Goal: Transaction & Acquisition: Purchase product/service

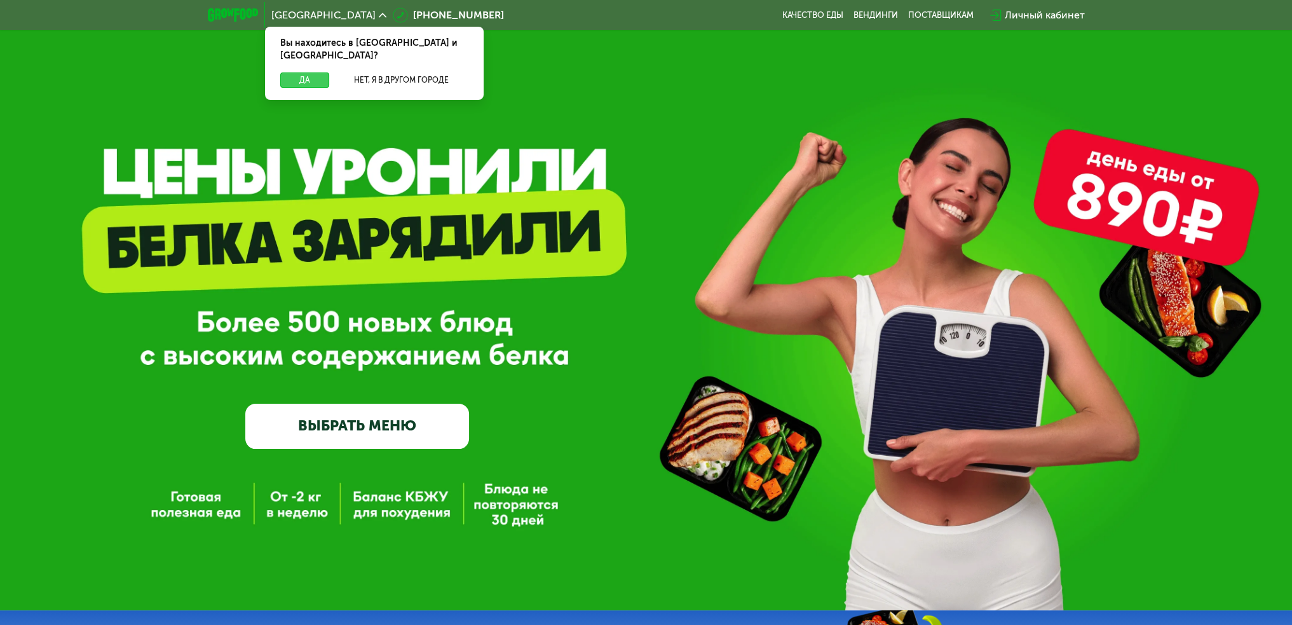
click at [310, 72] on button "Да" at bounding box center [304, 79] width 49 height 15
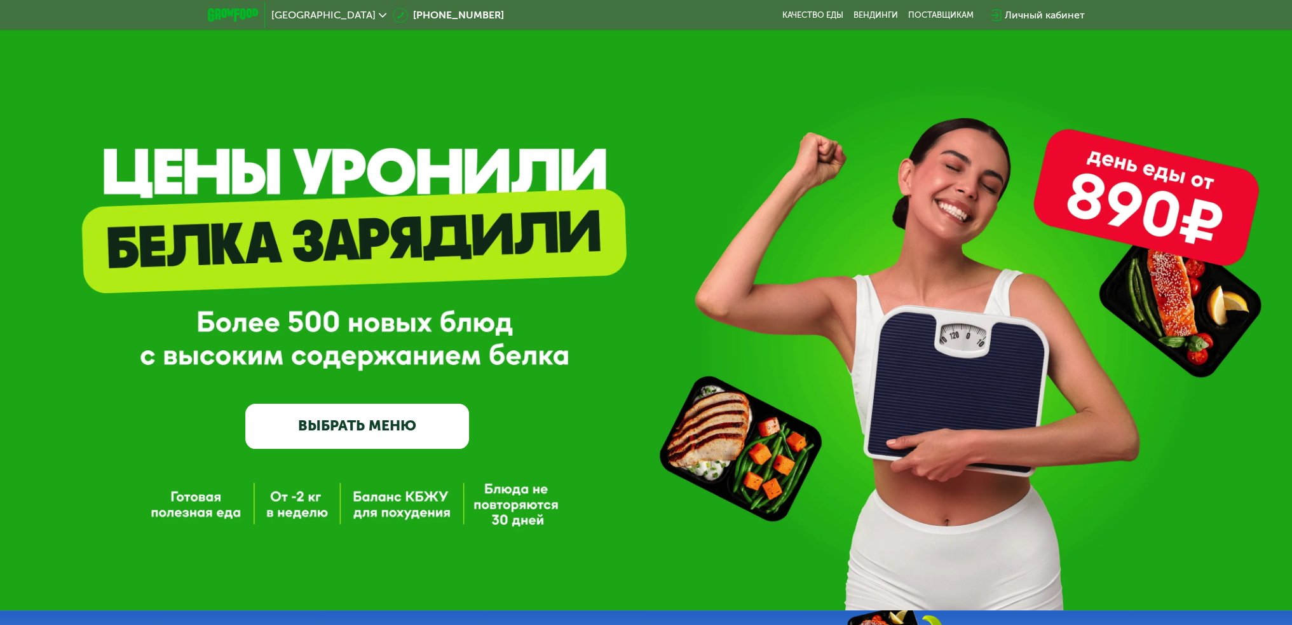
click at [397, 429] on link "ВЫБРАТЬ МЕНЮ" at bounding box center [357, 426] width 224 height 45
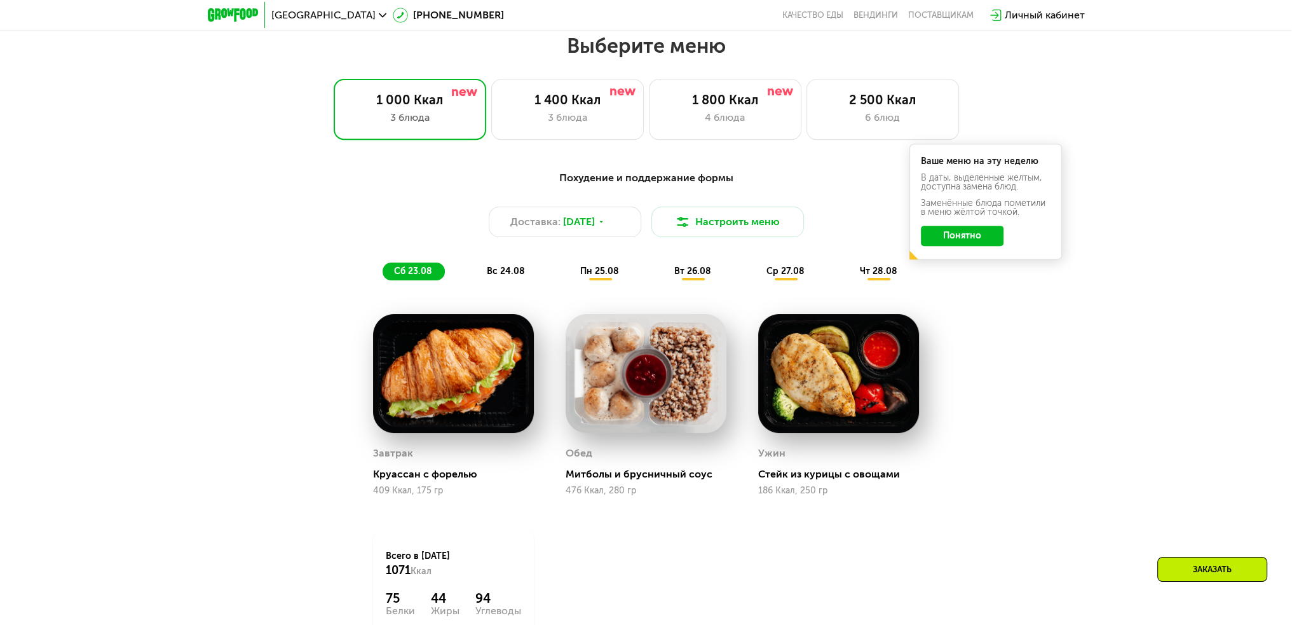
scroll to position [725, 0]
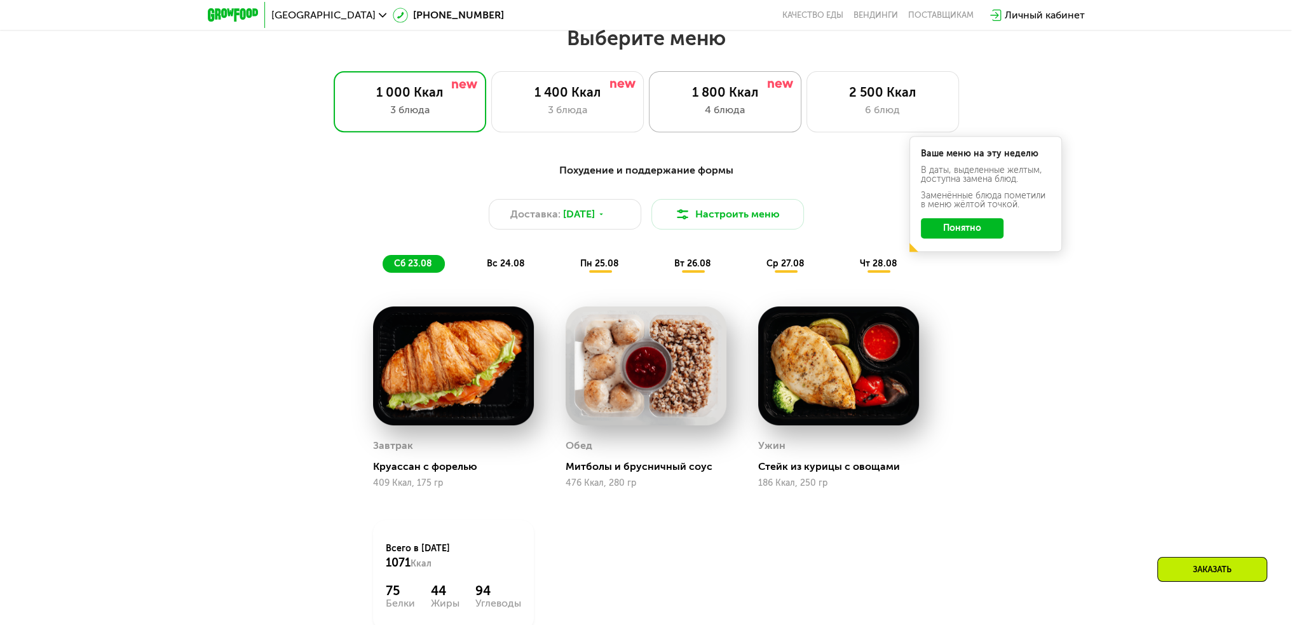
click at [734, 116] on div "4 блюда" at bounding box center [725, 109] width 126 height 15
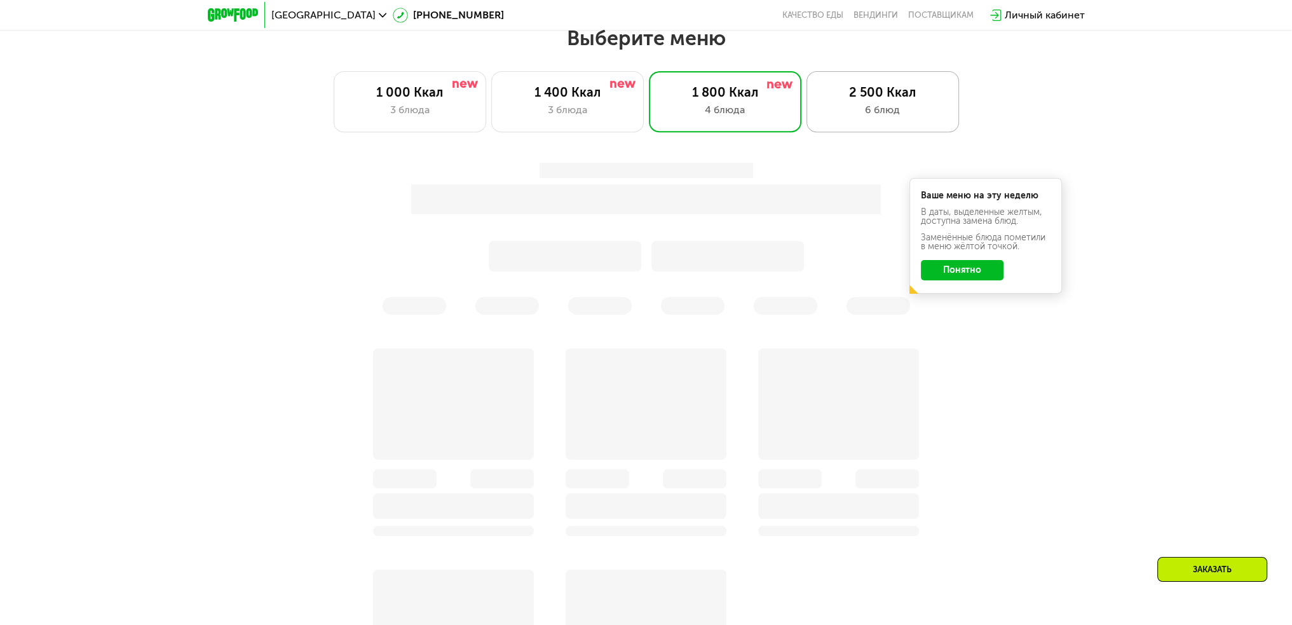
click at [872, 109] on div "6 блюд" at bounding box center [883, 109] width 126 height 15
click at [963, 274] on div at bounding box center [646, 239] width 752 height 152
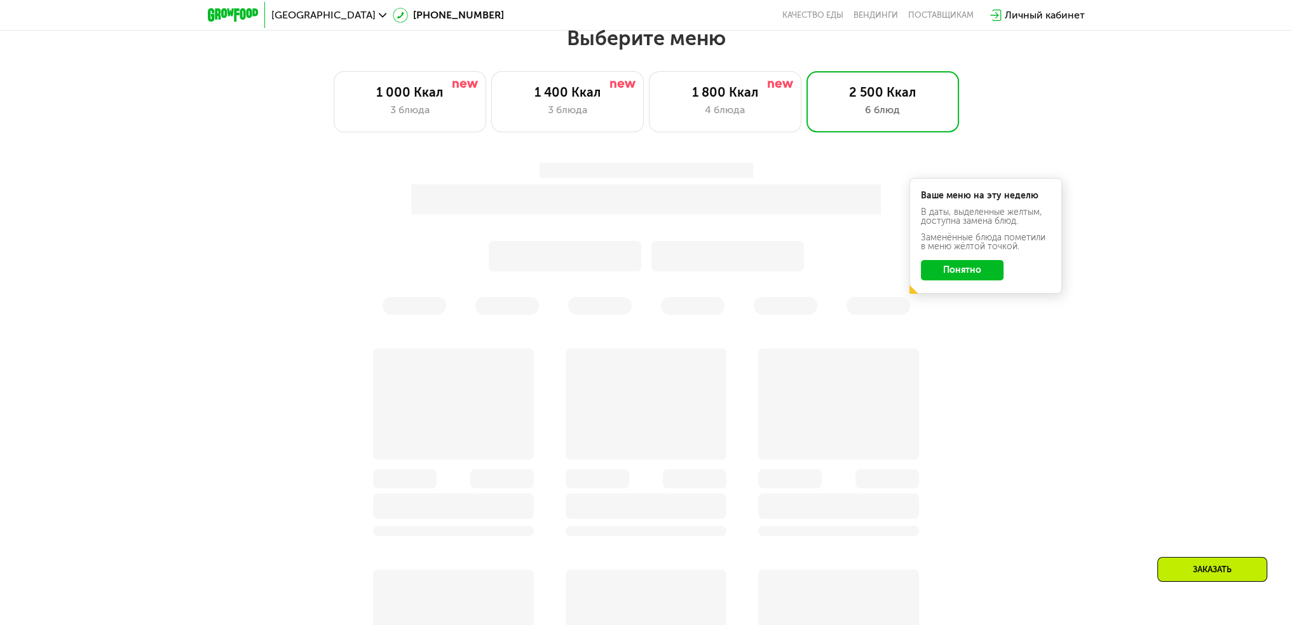
click at [963, 240] on div "Заменённые блюда пометили в меню жёлтой точкой." at bounding box center [986, 242] width 130 height 18
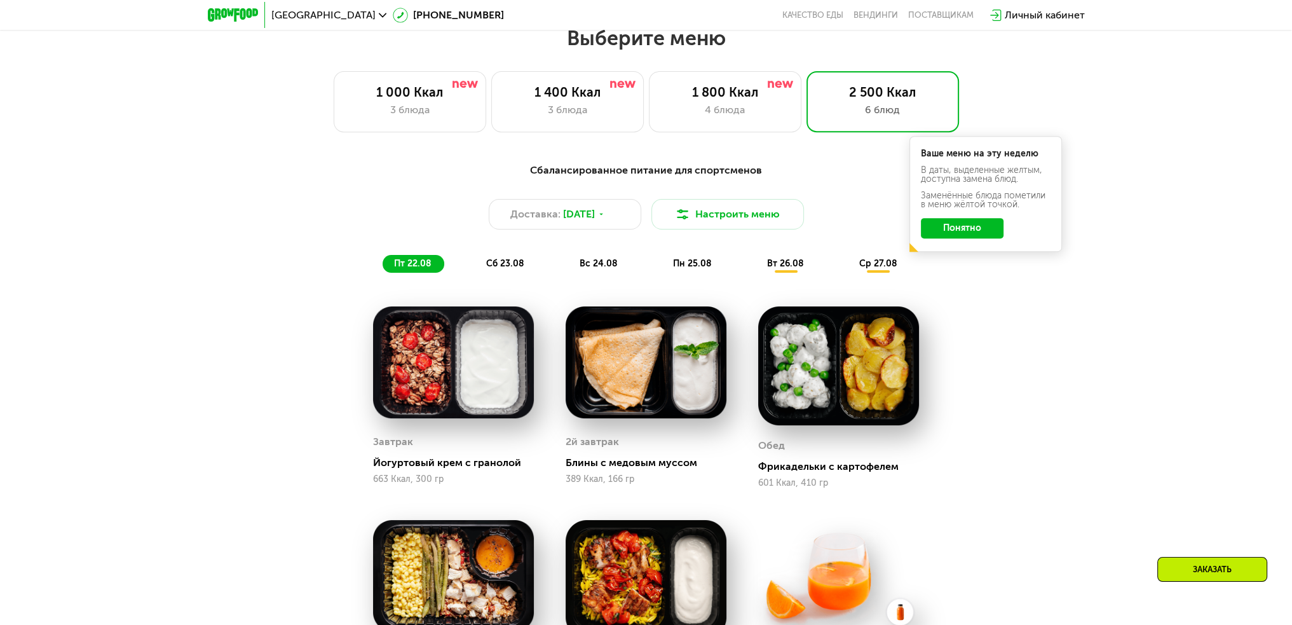
click at [941, 238] on button "Понятно" at bounding box center [962, 228] width 83 height 20
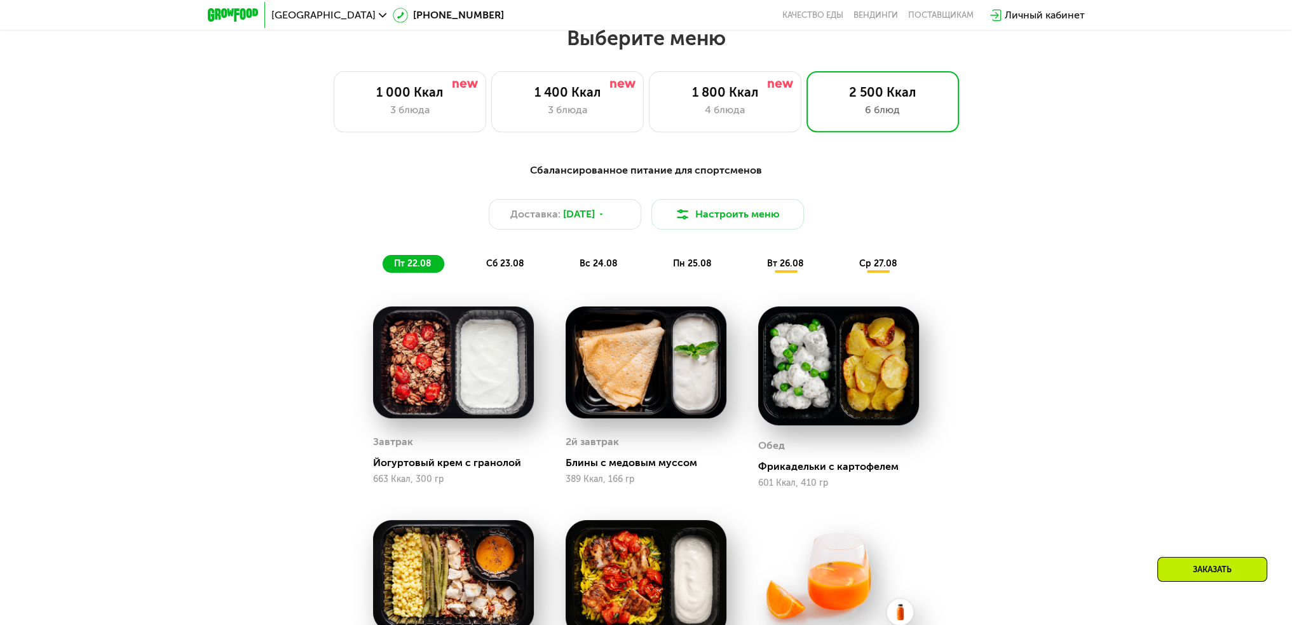
click at [506, 266] on span "сб 23.08" at bounding box center [505, 263] width 38 height 11
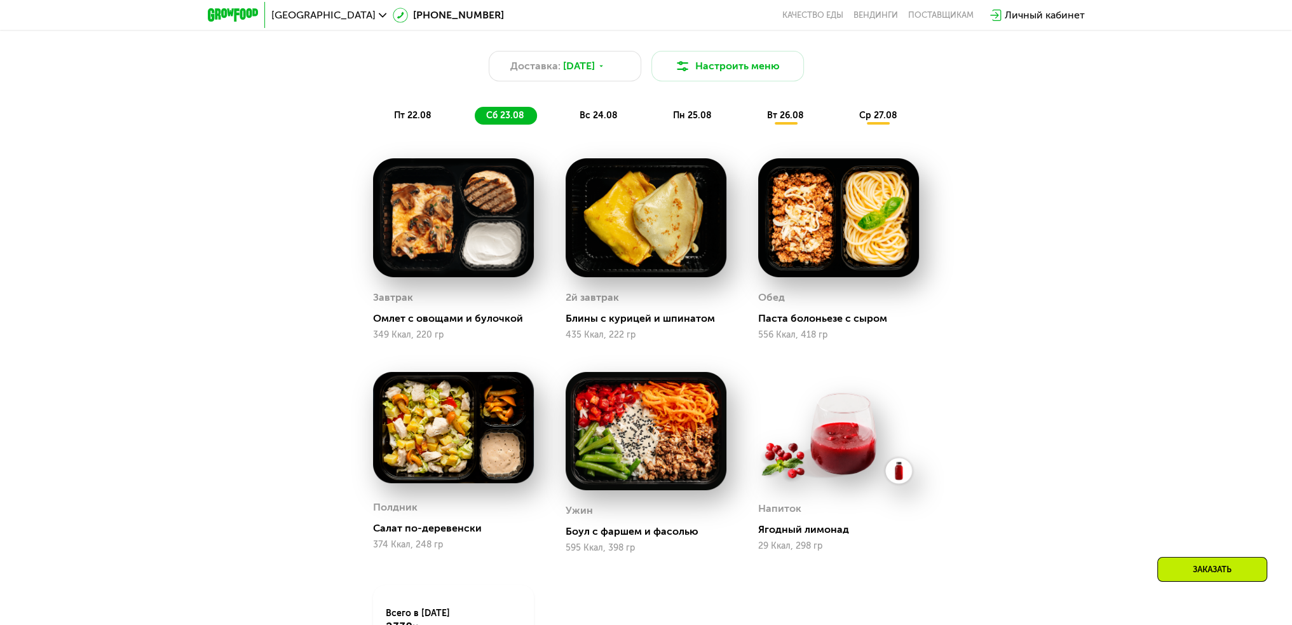
scroll to position [852, 0]
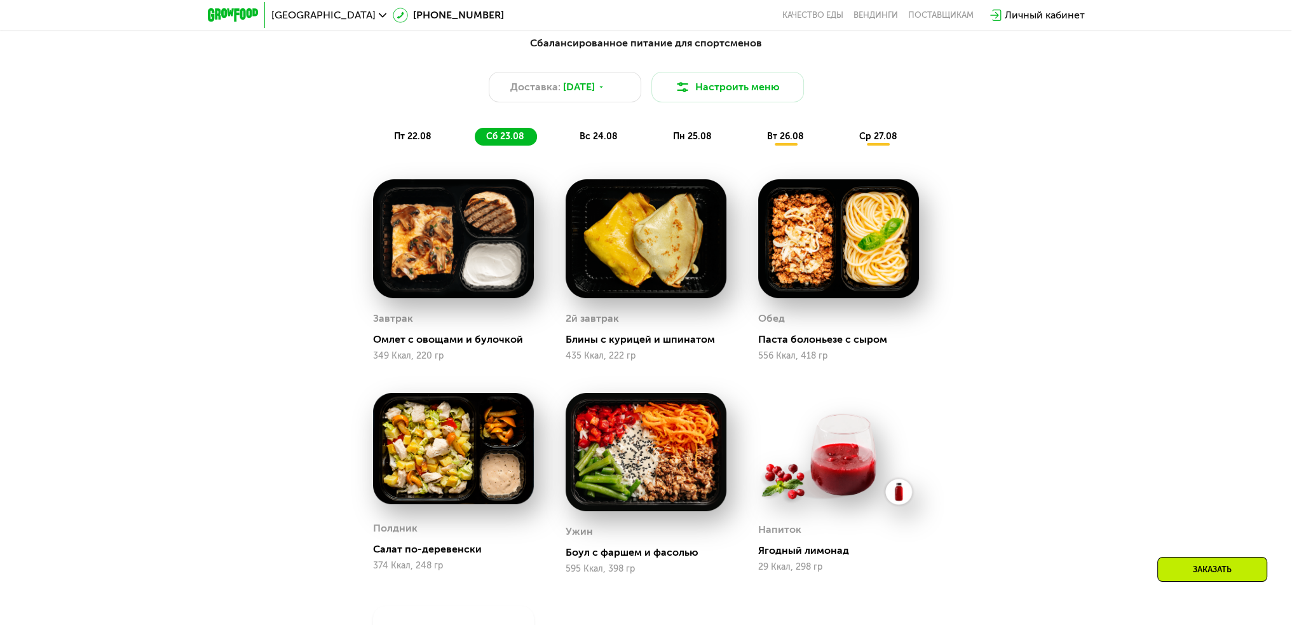
click at [613, 142] on span "вс 24.08" at bounding box center [599, 136] width 38 height 11
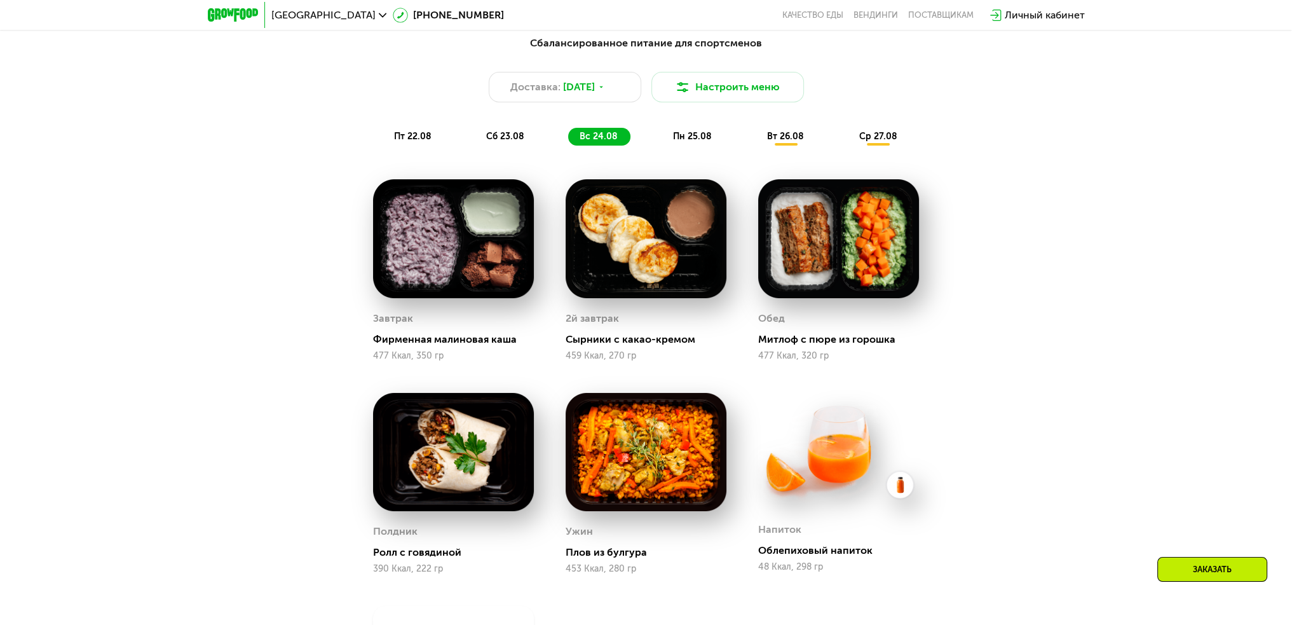
click at [421, 246] on img at bounding box center [453, 238] width 161 height 119
click at [756, 142] on div "пн 25.08" at bounding box center [786, 137] width 61 height 18
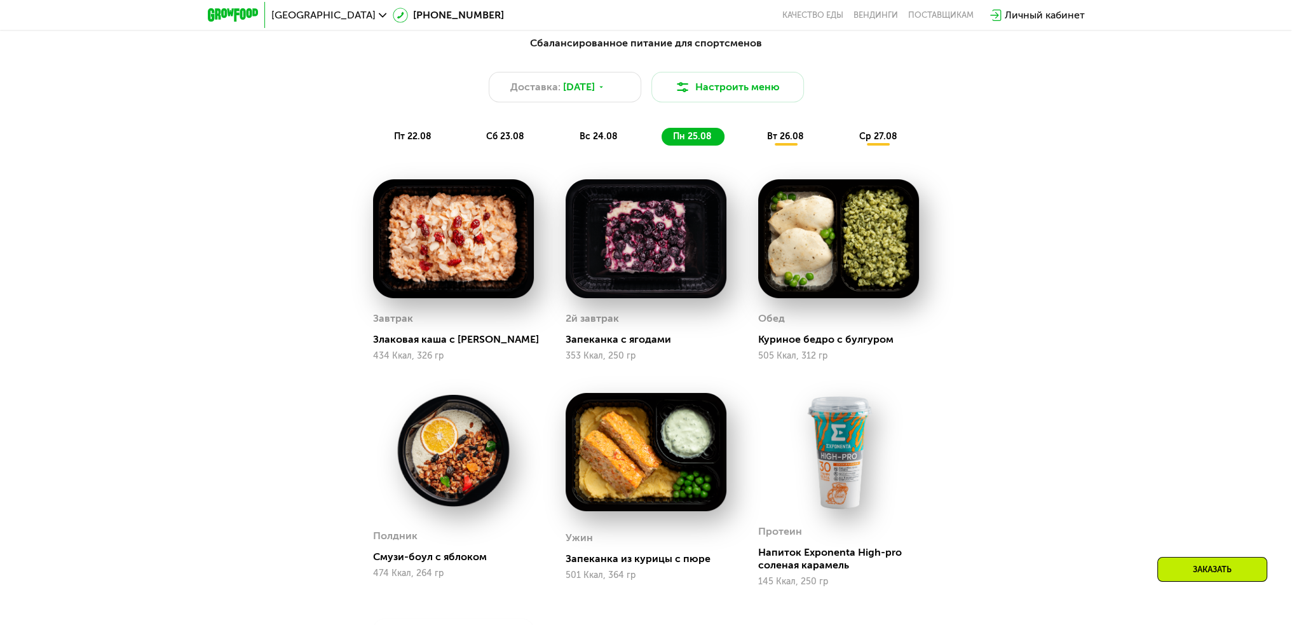
click at [779, 142] on span "вт 26.08" at bounding box center [785, 136] width 37 height 11
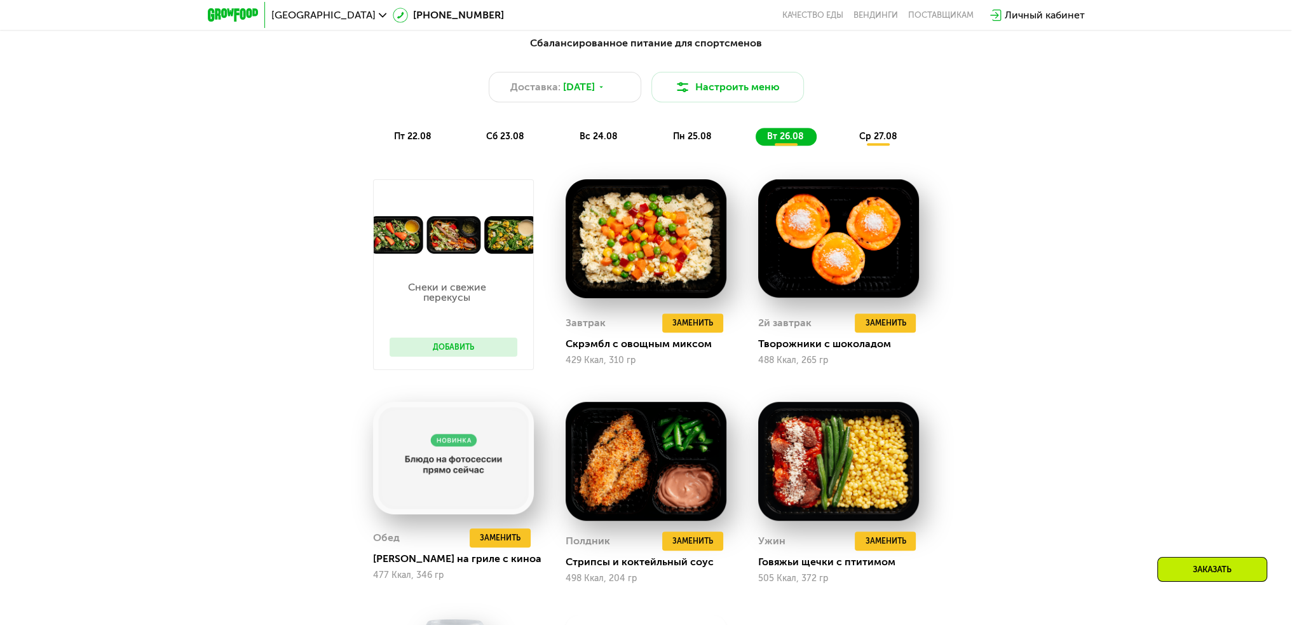
click at [874, 142] on span "ср 27.08" at bounding box center [878, 136] width 38 height 11
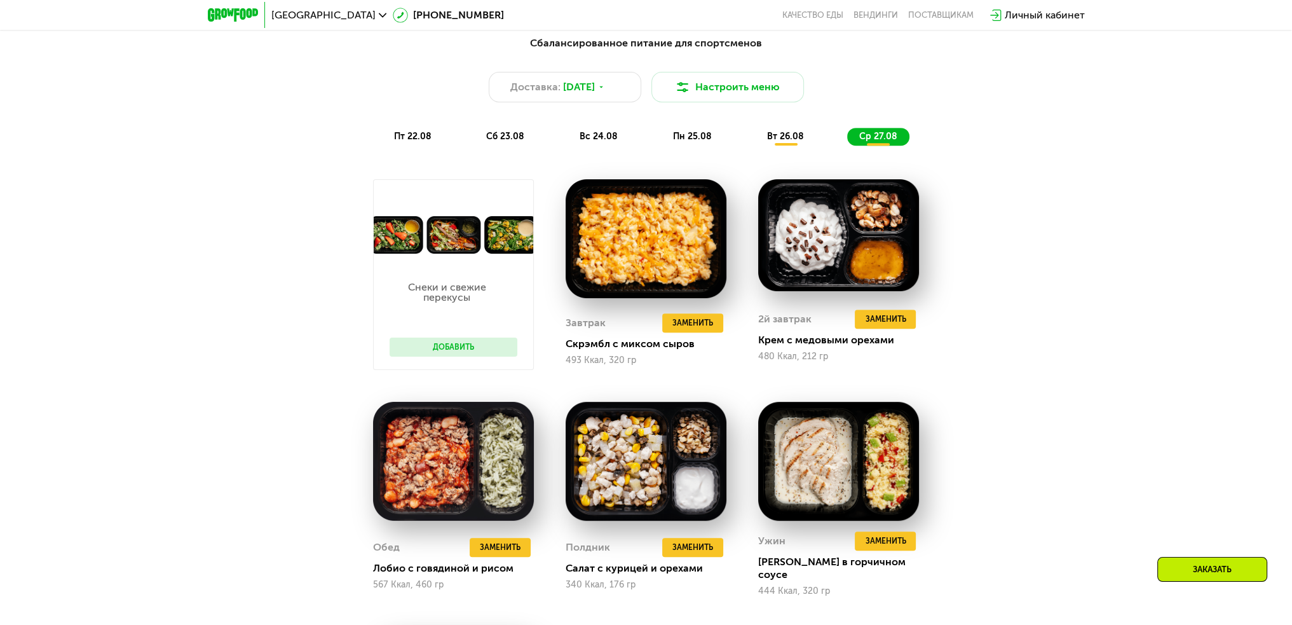
click at [475, 350] on button "Добавить" at bounding box center [454, 346] width 128 height 19
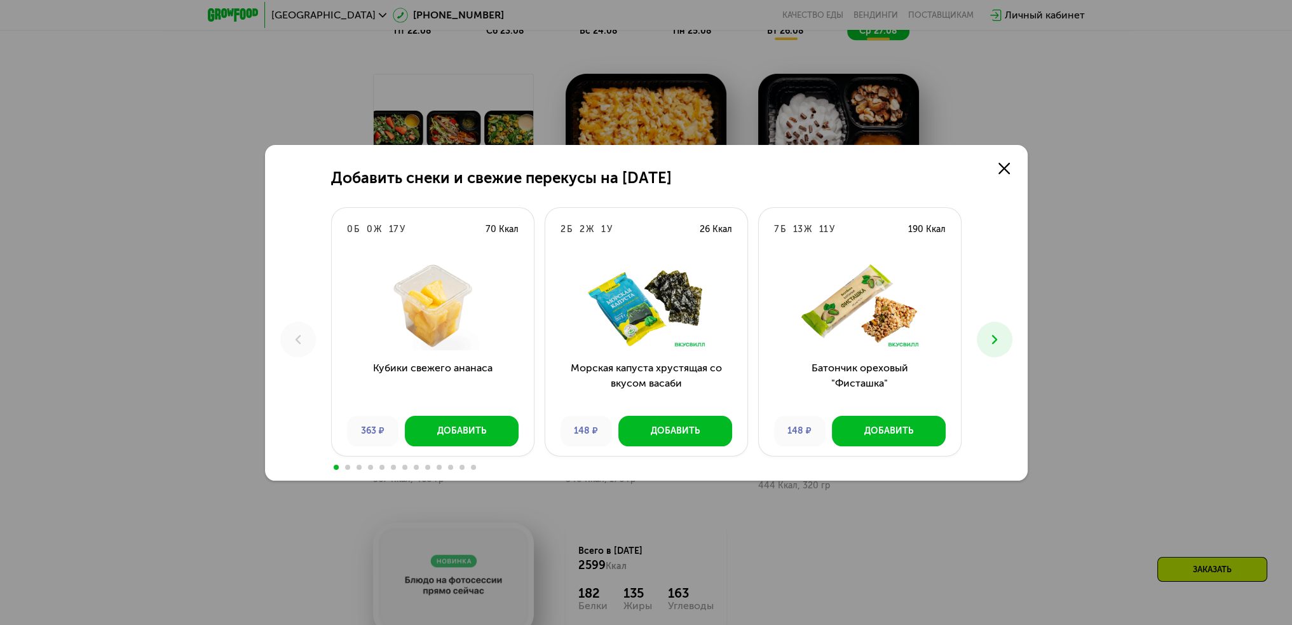
scroll to position [1106, 0]
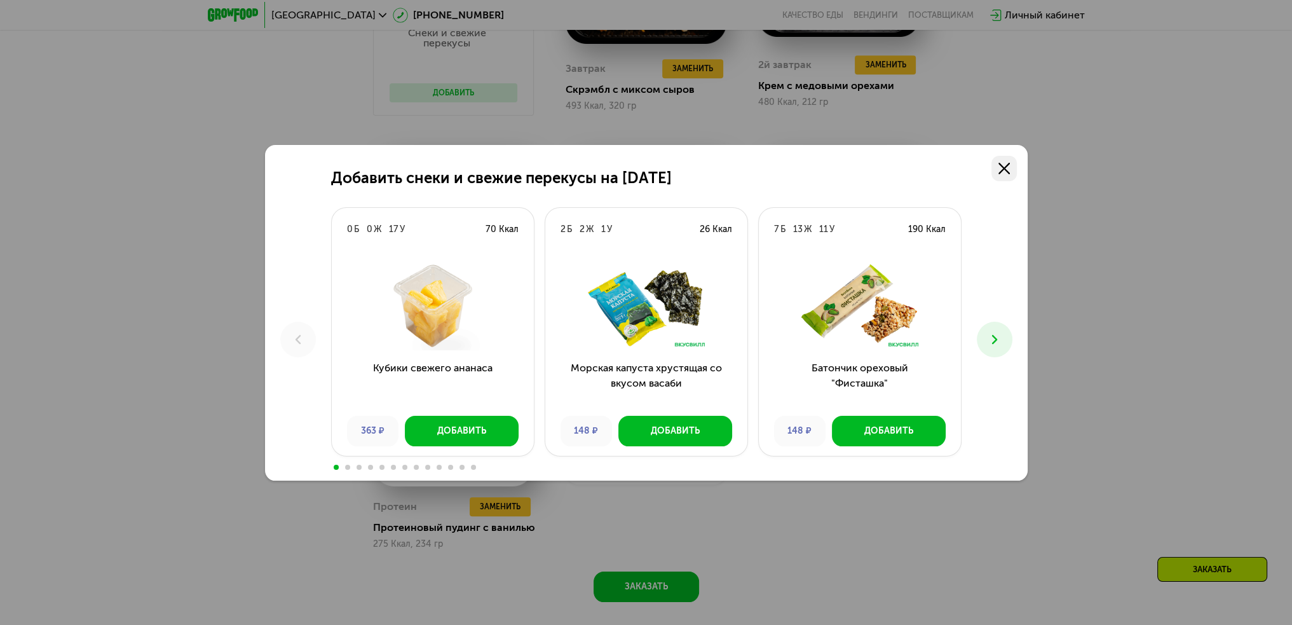
click at [1005, 168] on icon at bounding box center [1003, 168] width 11 height 11
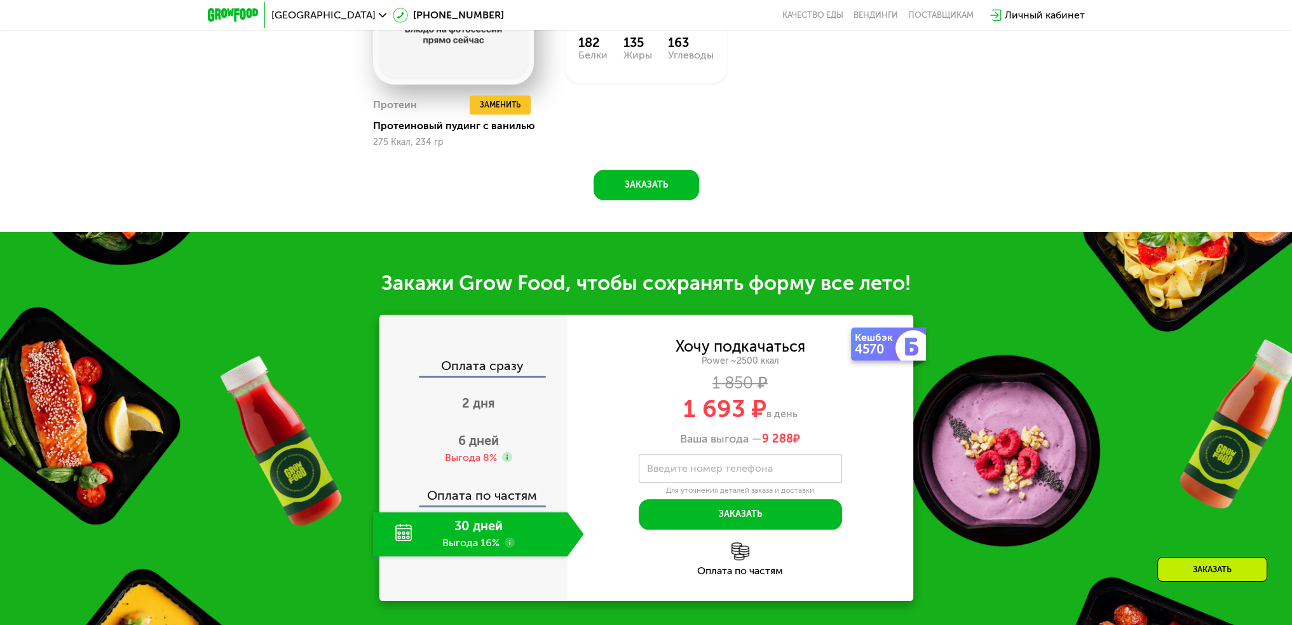
scroll to position [1551, 0]
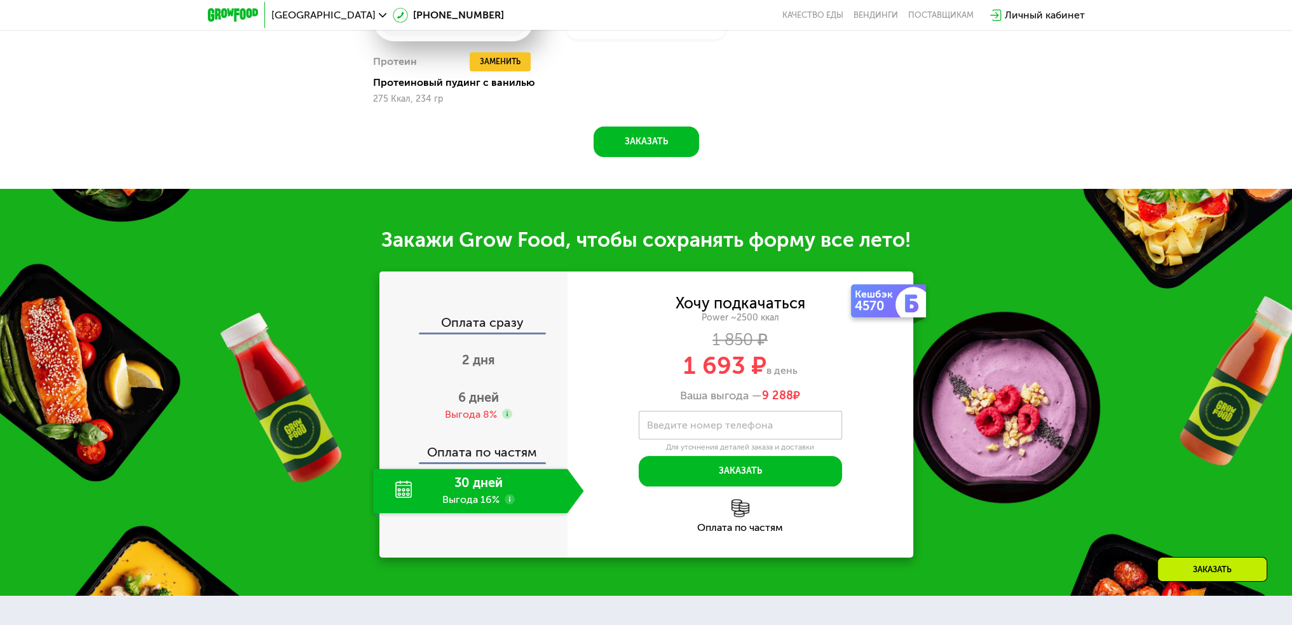
click at [479, 478] on div "30 дней Выгода 16%" at bounding box center [470, 490] width 194 height 44
click at [479, 397] on div "6 дней Выгода 8%" at bounding box center [478, 405] width 211 height 44
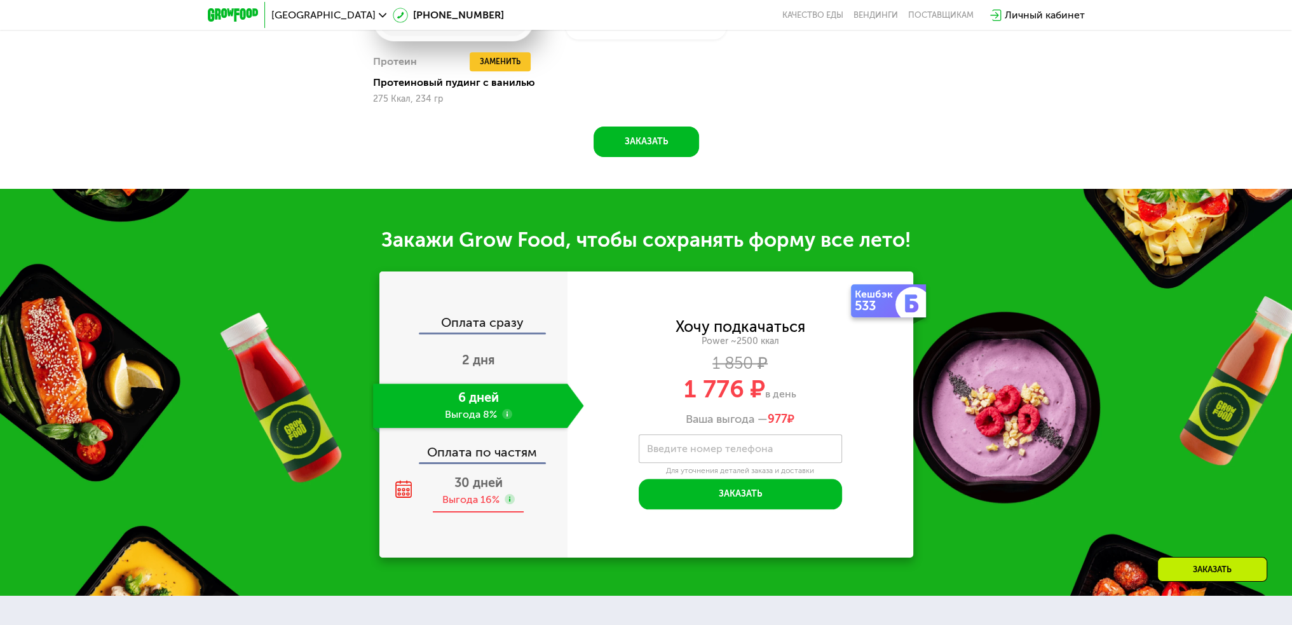
click at [490, 478] on span "30 дней" at bounding box center [478, 482] width 48 height 15
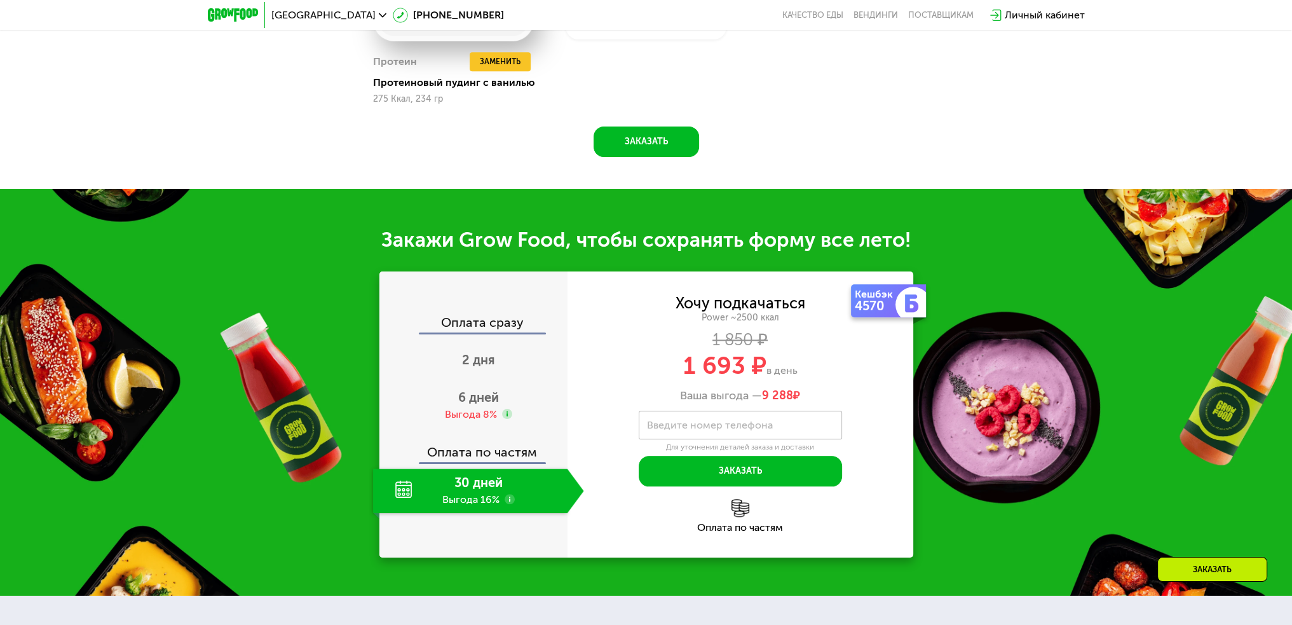
drag, startPoint x: 768, startPoint y: 386, endPoint x: 752, endPoint y: 385, distance: 15.9
click at [756, 389] on div "Ваша выгода — 9 288 ₽" at bounding box center [741, 396] width 346 height 14
click at [486, 394] on span "6 дней" at bounding box center [478, 397] width 41 height 15
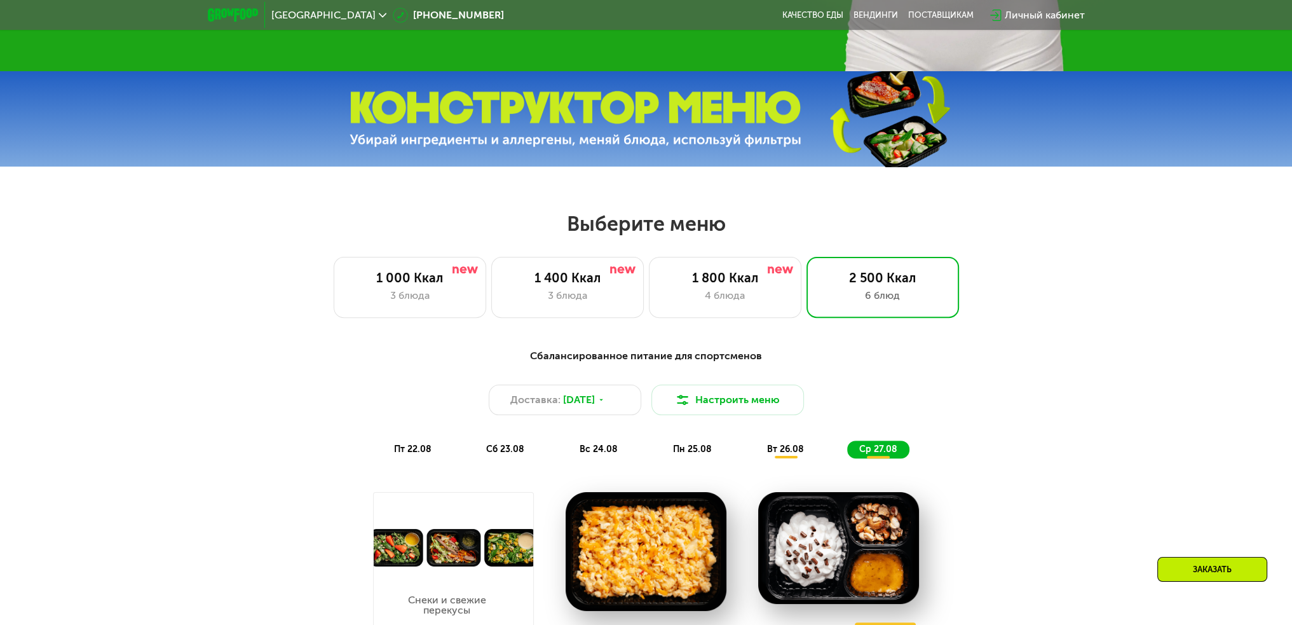
scroll to position [534, 0]
